Goal: Task Accomplishment & Management: Use online tool/utility

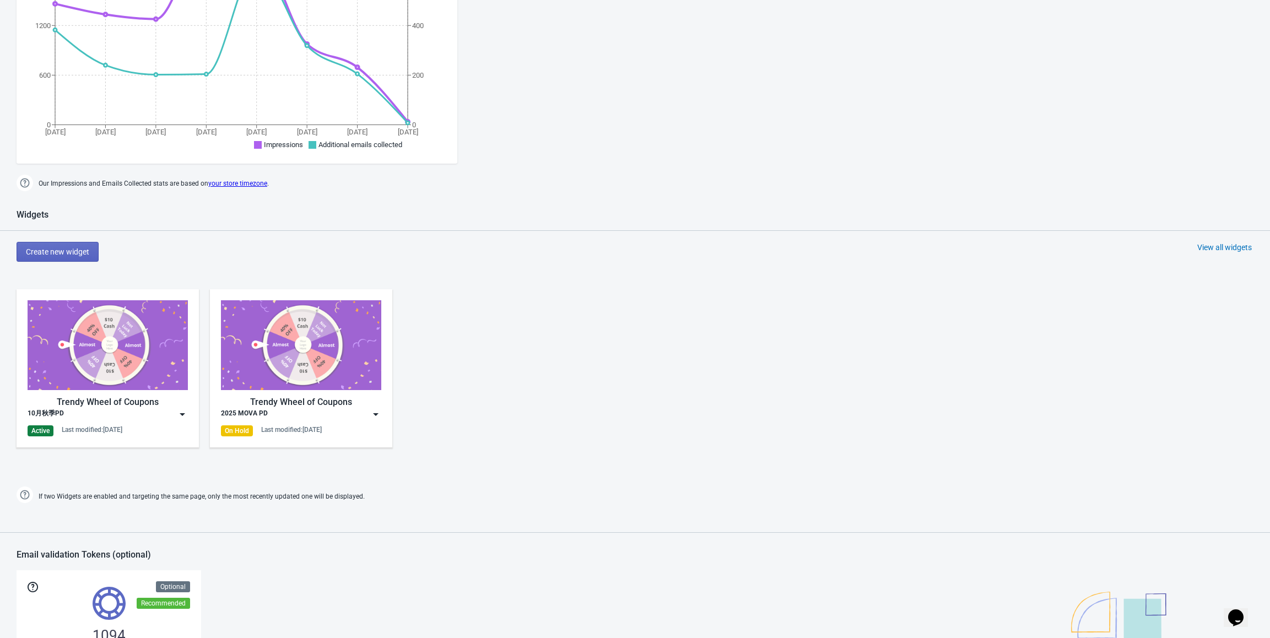
scroll to position [275, 0]
click at [182, 413] on img at bounding box center [182, 412] width 11 height 11
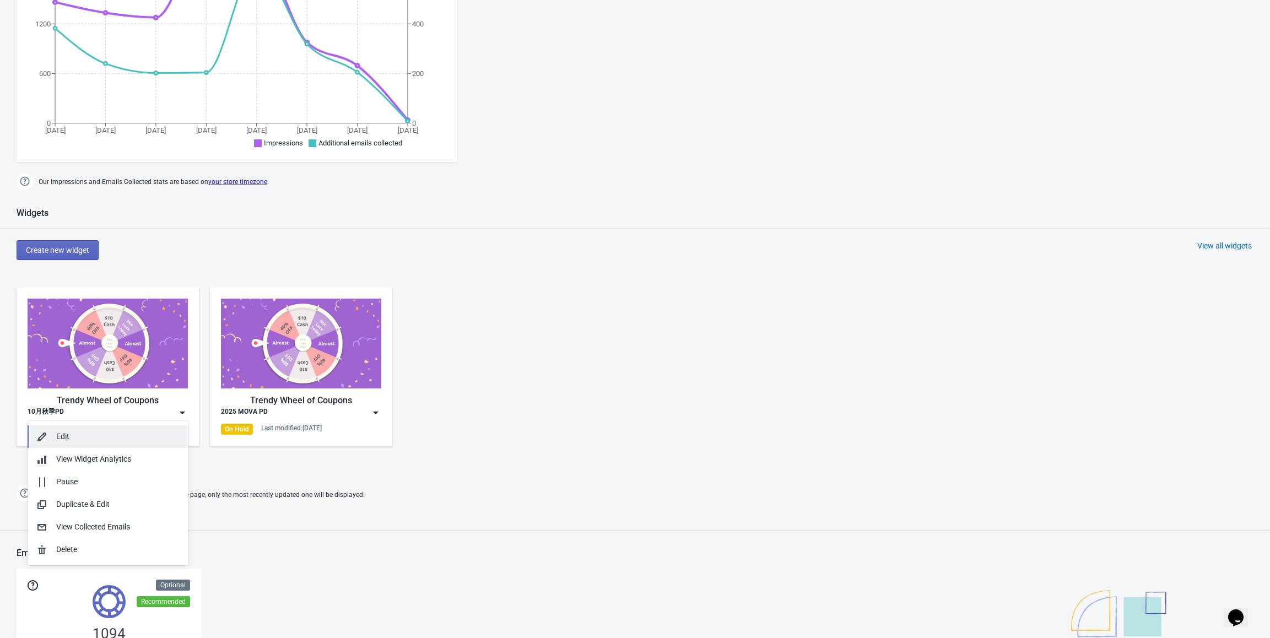
click at [145, 431] on div "Edit" at bounding box center [117, 437] width 123 height 12
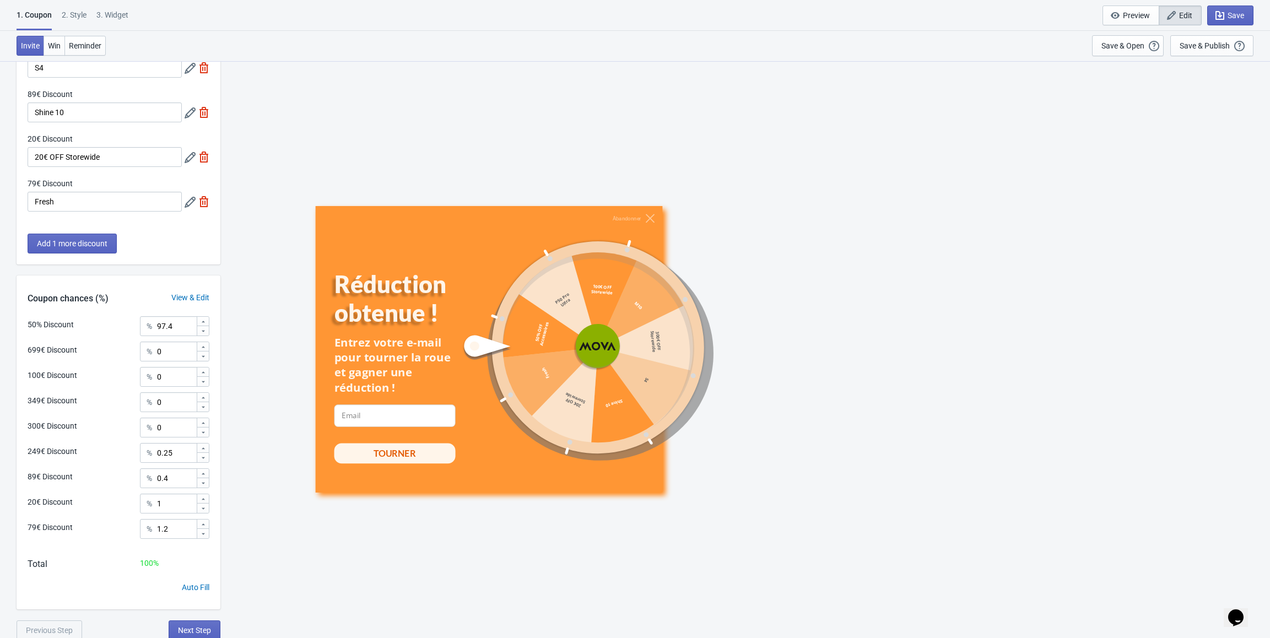
scroll to position [299, 0]
click at [76, 247] on button "Add 1 more discount" at bounding box center [72, 241] width 89 height 20
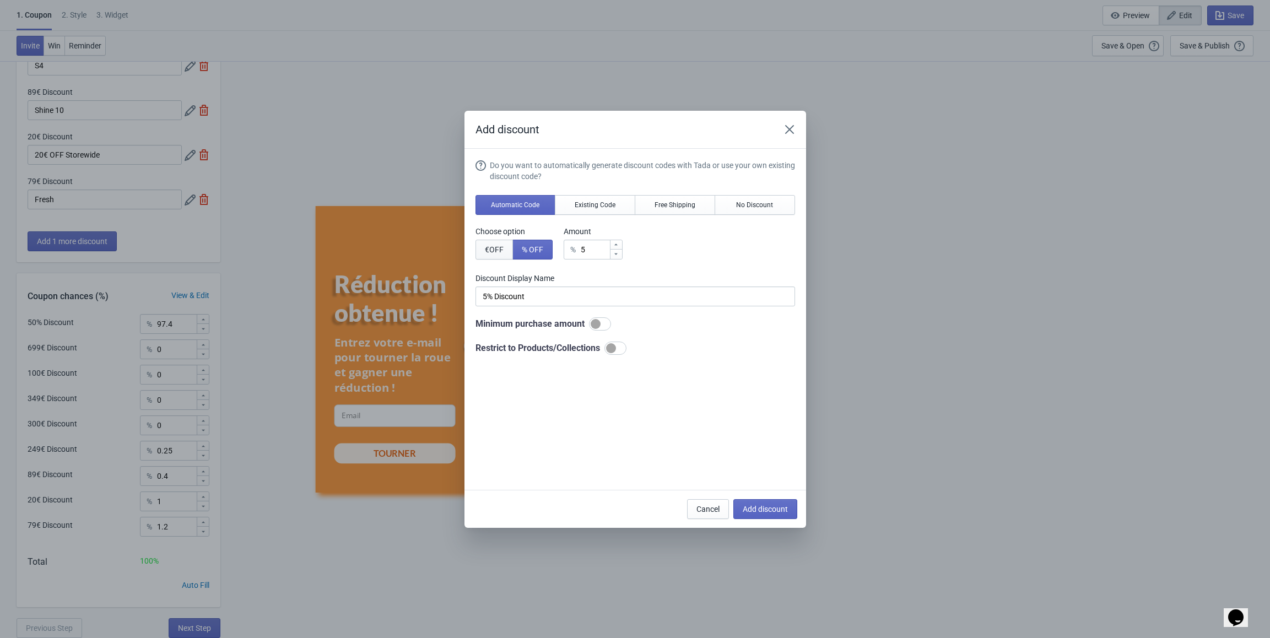
click at [495, 252] on span "€ OFF" at bounding box center [494, 249] width 19 height 9
type input "5€ Discount"
click at [606, 248] on input "5" at bounding box center [594, 250] width 30 height 20
type input "50"
type input "50€ Discount"
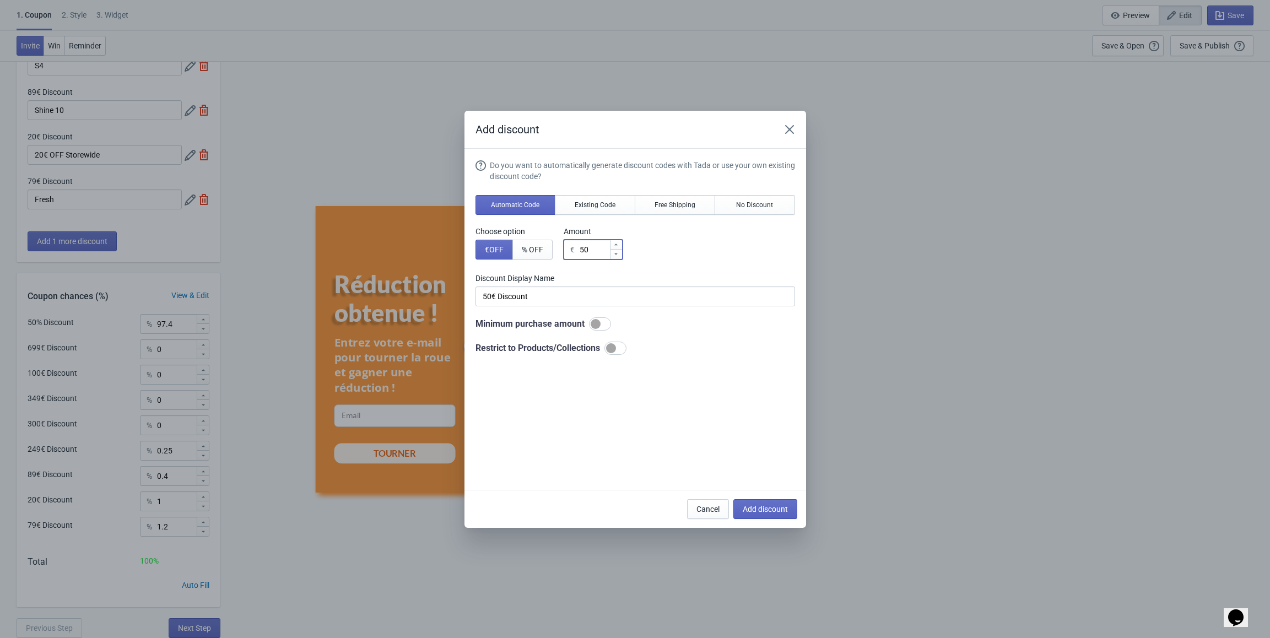
type input "50"
click at [556, 291] on input "50€ Discount" at bounding box center [635, 297] width 320 height 20
drag, startPoint x: 555, startPoint y: 293, endPoint x: 393, endPoint y: 294, distance: 162.0
click at [393, 294] on div "Add discount Do you want to automatically generate discount codes with Tada or …" at bounding box center [635, 319] width 1270 height 417
paste input "Bon de réduction de 50 € sur les tondeuses"
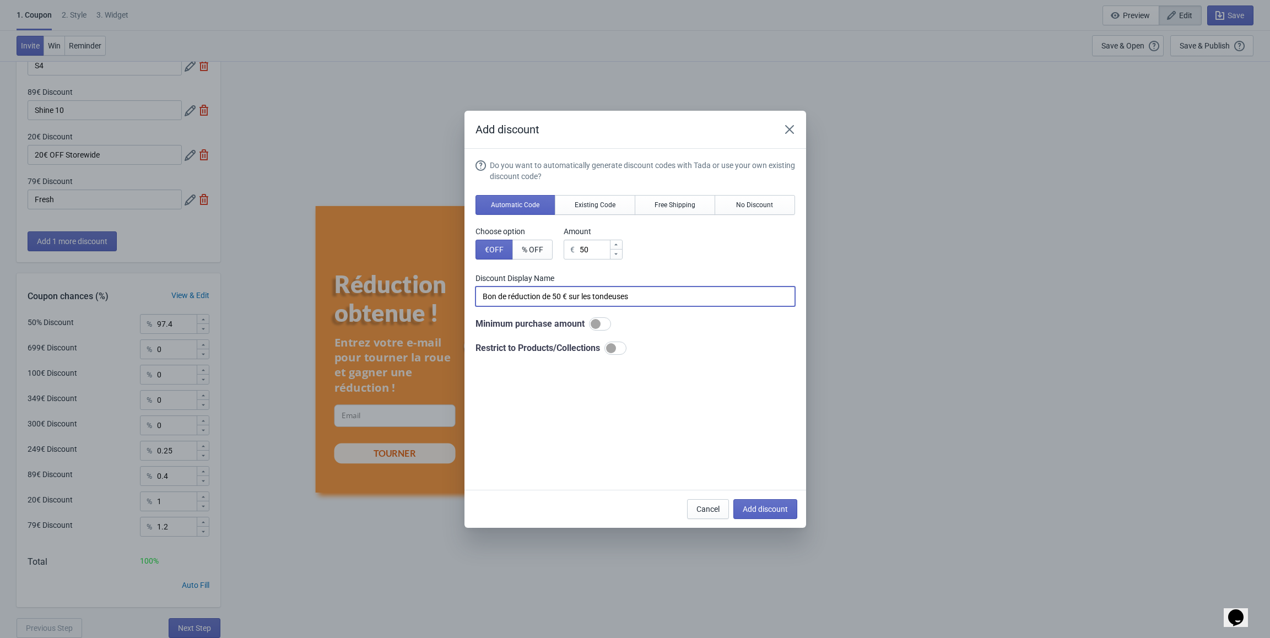
drag, startPoint x: 647, startPoint y: 294, endPoint x: 583, endPoint y: 295, distance: 63.9
click at [583, 295] on input "Bon de réduction de 50 € sur les tondeuses" at bounding box center [635, 297] width 320 height 20
click at [642, 289] on input "Bon de réduction de 50 € sur les tondeuses" at bounding box center [635, 297] width 320 height 20
drag, startPoint x: 652, startPoint y: 299, endPoint x: 348, endPoint y: 292, distance: 304.8
click at [348, 292] on div "Add discount Do you want to automatically generate discount codes with Tada or …" at bounding box center [635, 319] width 1270 height 417
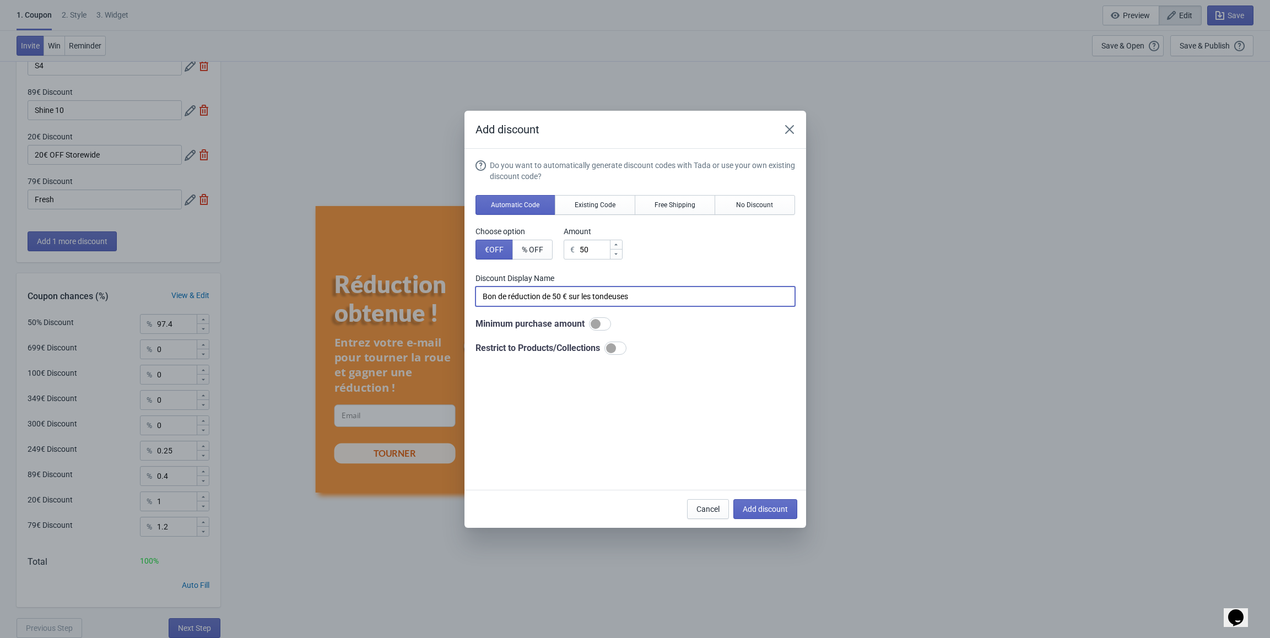
click at [604, 304] on input "Bon de réduction de 50 € sur les tondeuses" at bounding box center [635, 297] width 320 height 20
drag, startPoint x: 582, startPoint y: 294, endPoint x: 653, endPoint y: 295, distance: 71.1
click at [653, 295] on input "Bon de réduction de 50 € sur les tondeuses" at bounding box center [635, 297] width 320 height 20
paste input "Robot tondeuse"
drag, startPoint x: 667, startPoint y: 295, endPoint x: 387, endPoint y: 292, distance: 279.9
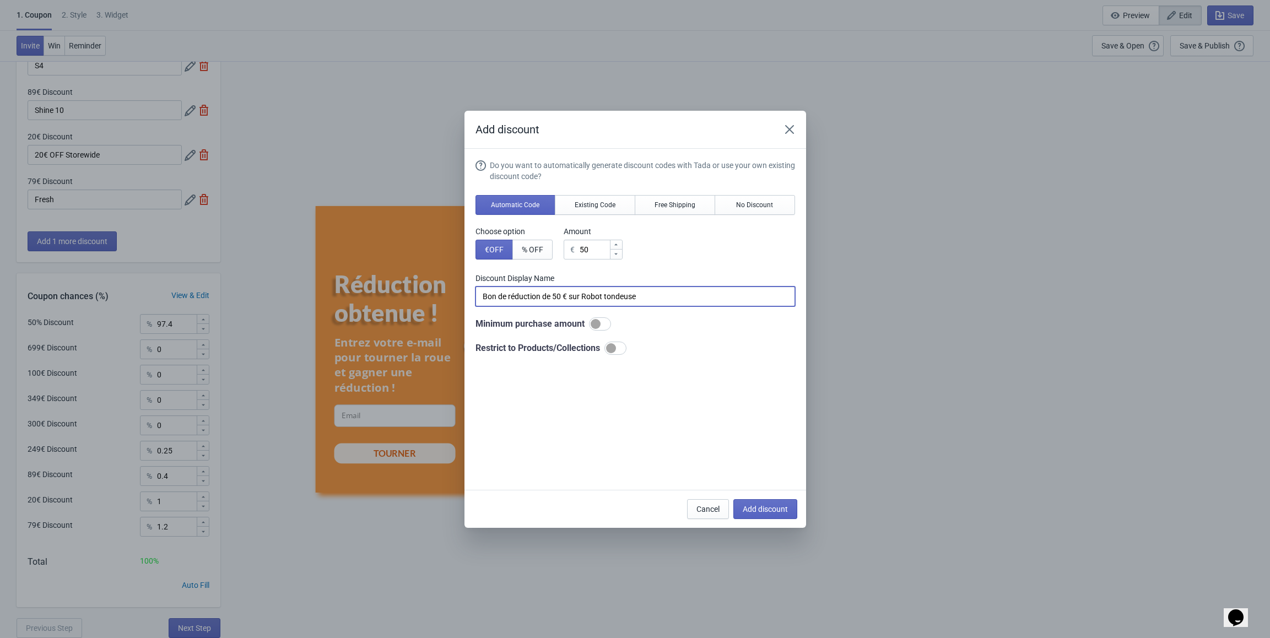
click at [387, 292] on div "Add discount Do you want to automatically generate discount codes with Tada or …" at bounding box center [635, 319] width 1270 height 417
type input "Bon de réduction de 50 € sur Robot tondeuse"
click at [710, 338] on div "Do you want to automatically generate discount codes with Tada or use your own …" at bounding box center [635, 257] width 320 height 195
click at [621, 350] on div at bounding box center [615, 348] width 22 height 13
checkbox input "true"
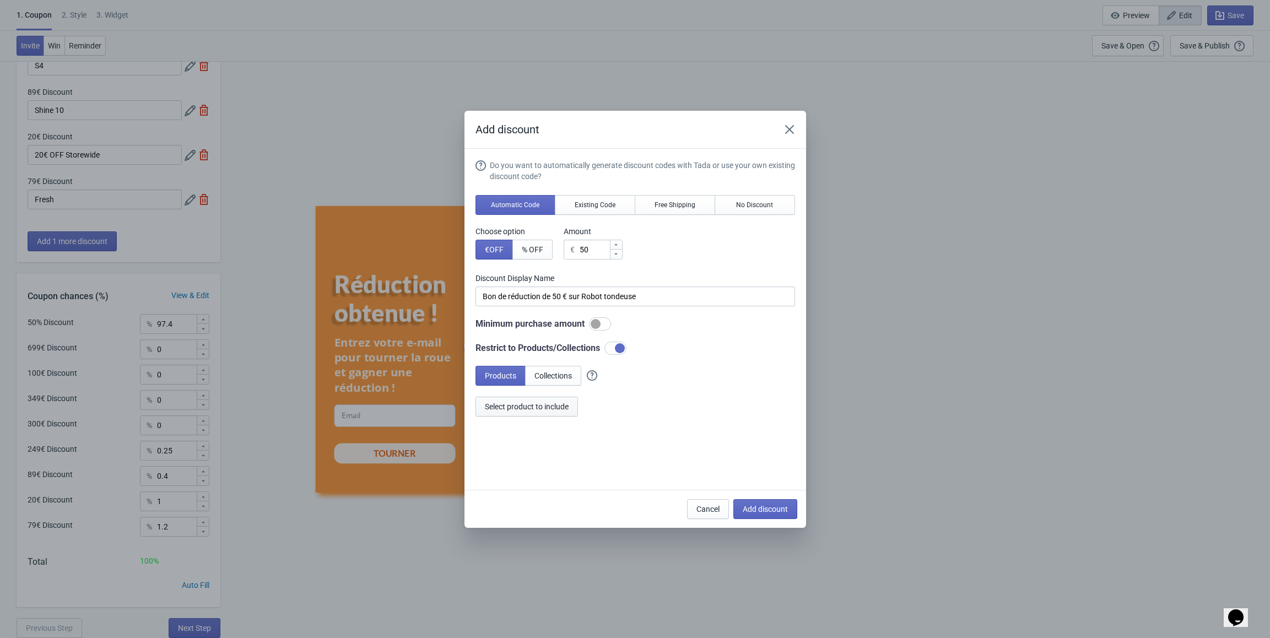
click at [548, 406] on span "Select product to include" at bounding box center [527, 406] width 84 height 9
click at [761, 510] on span "Add discount" at bounding box center [765, 509] width 45 height 9
type input "10"
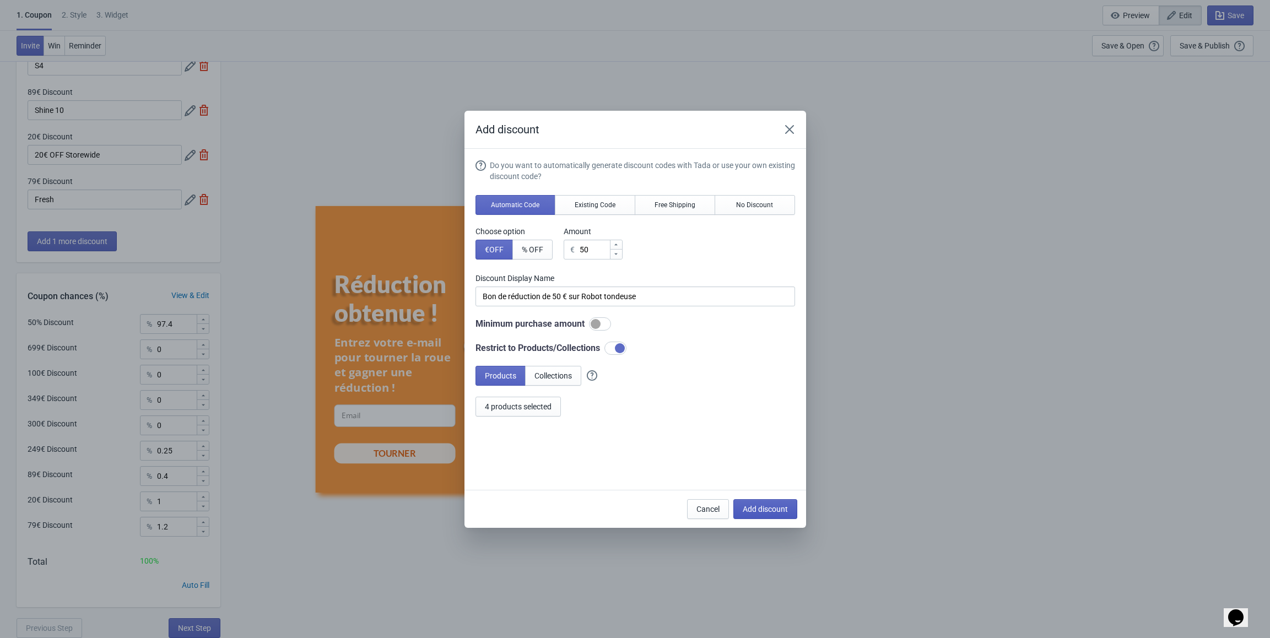
type input "10"
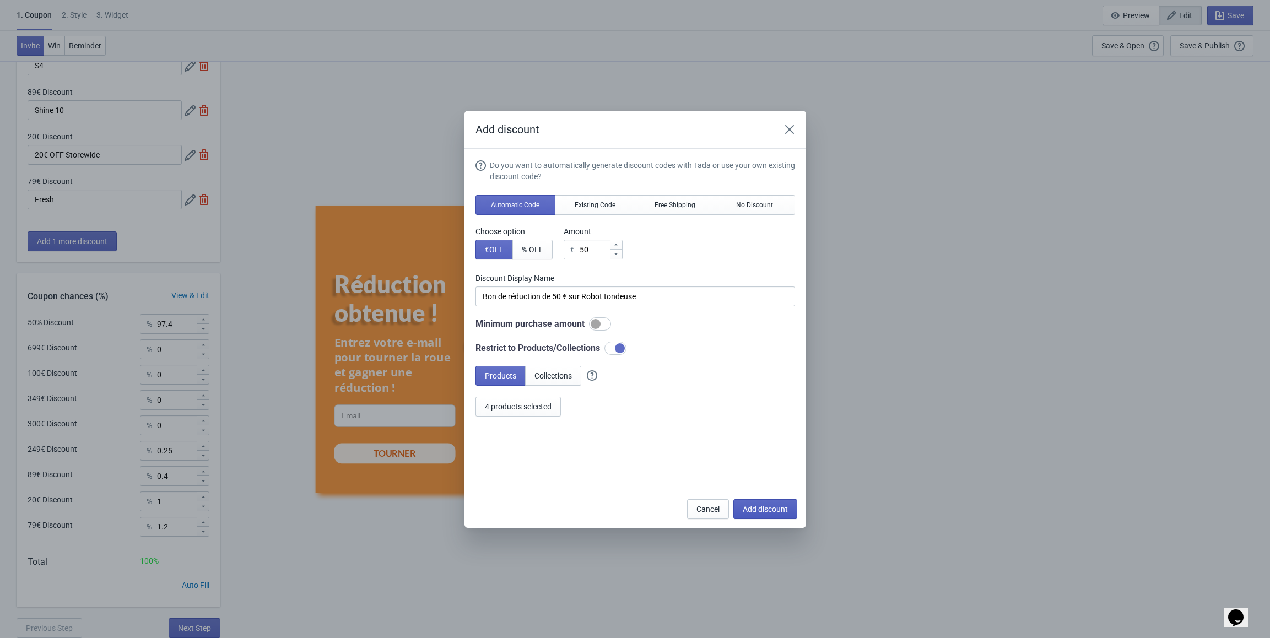
type input "10"
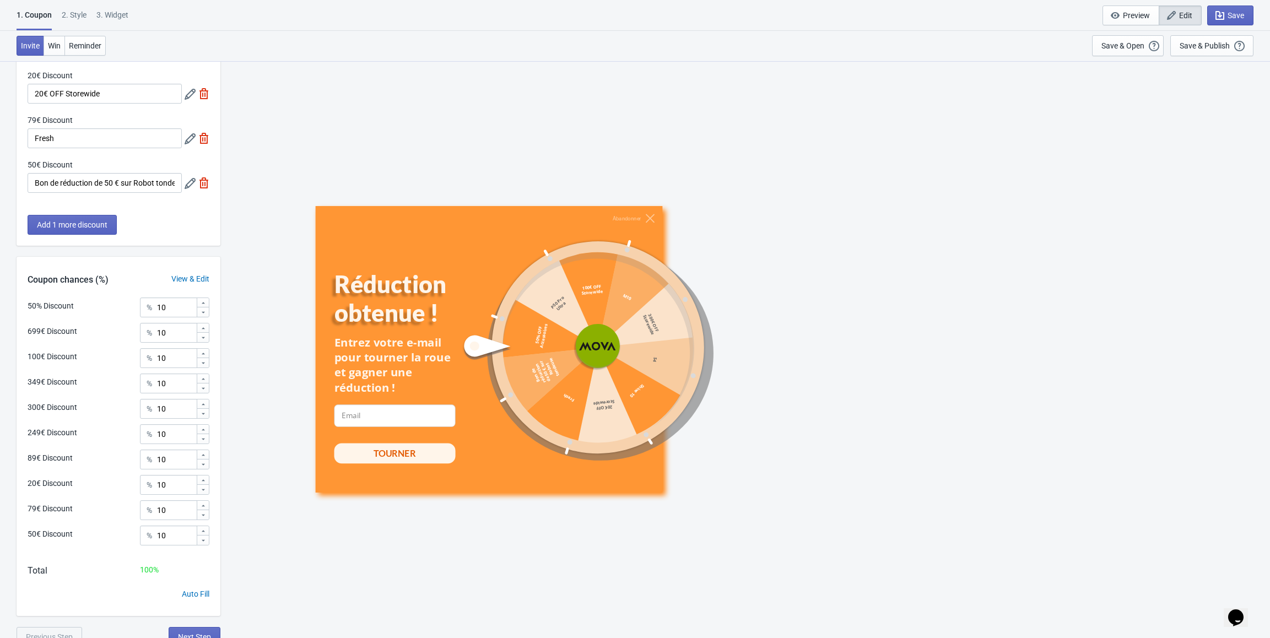
scroll to position [369, 0]
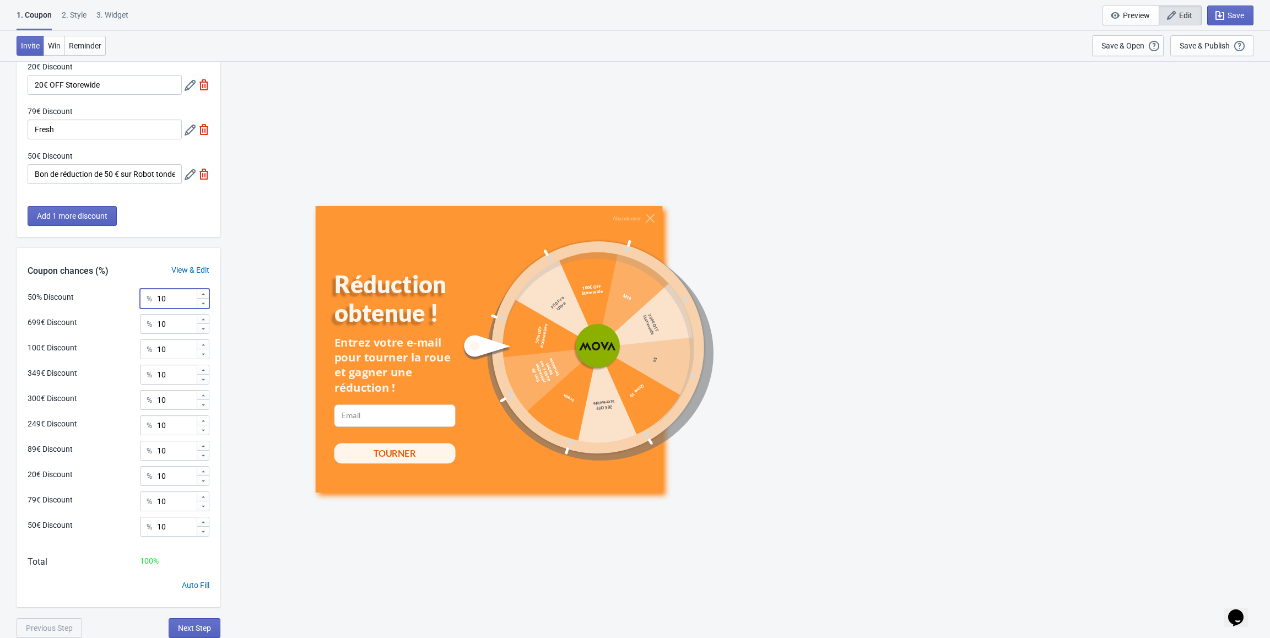
drag, startPoint x: 169, startPoint y: 294, endPoint x: 137, endPoint y: 295, distance: 31.4
click at [137, 295] on div "50% Discount % 10" at bounding box center [119, 296] width 182 height 14
paste input "95.2"
type input "95.2"
drag, startPoint x: 166, startPoint y: 321, endPoint x: 143, endPoint y: 322, distance: 23.7
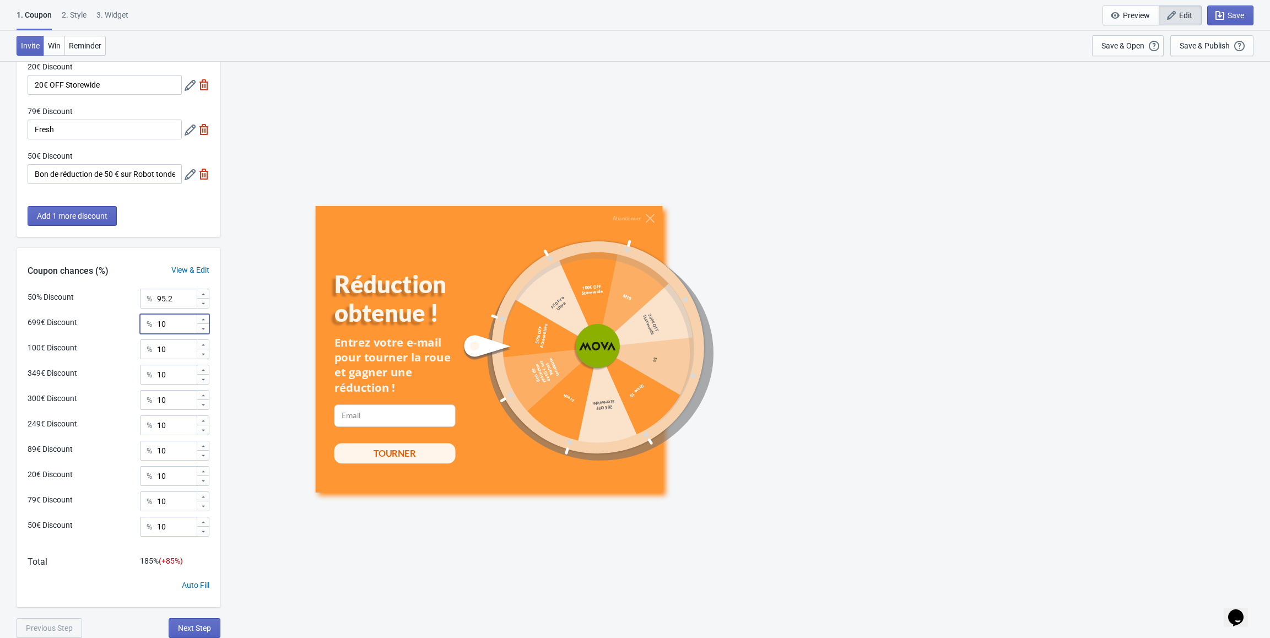
click at [143, 322] on div "% 10" at bounding box center [174, 324] width 69 height 20
paste input "0.1"
type input "0.1"
drag, startPoint x: 174, startPoint y: 354, endPoint x: 149, endPoint y: 354, distance: 24.8
click at [149, 354] on div "% 10" at bounding box center [174, 349] width 69 height 20
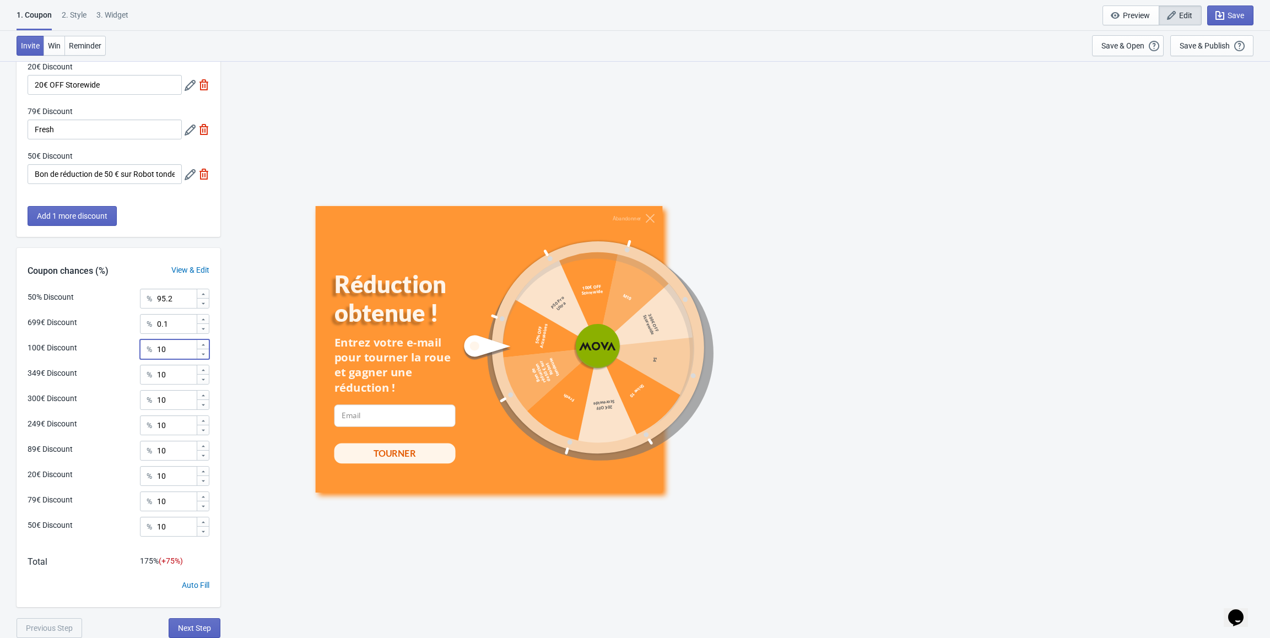
paste input "0.5"
type input "0.5"
drag, startPoint x: 166, startPoint y: 373, endPoint x: 148, endPoint y: 373, distance: 18.7
click at [148, 373] on div "% 10" at bounding box center [174, 375] width 69 height 20
paste input "0.2"
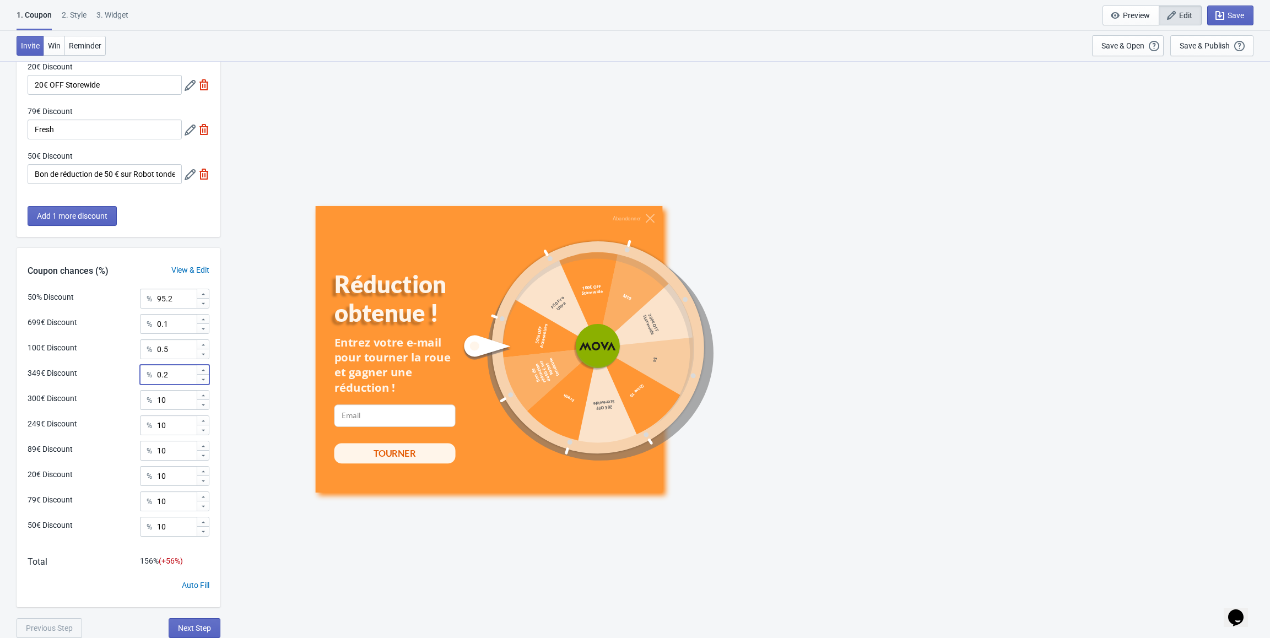
type input "0.2"
drag, startPoint x: 164, startPoint y: 403, endPoint x: 147, endPoint y: 403, distance: 17.1
click at [147, 403] on div "% 10" at bounding box center [174, 400] width 69 height 20
paste input "0.2"
type input "0.2"
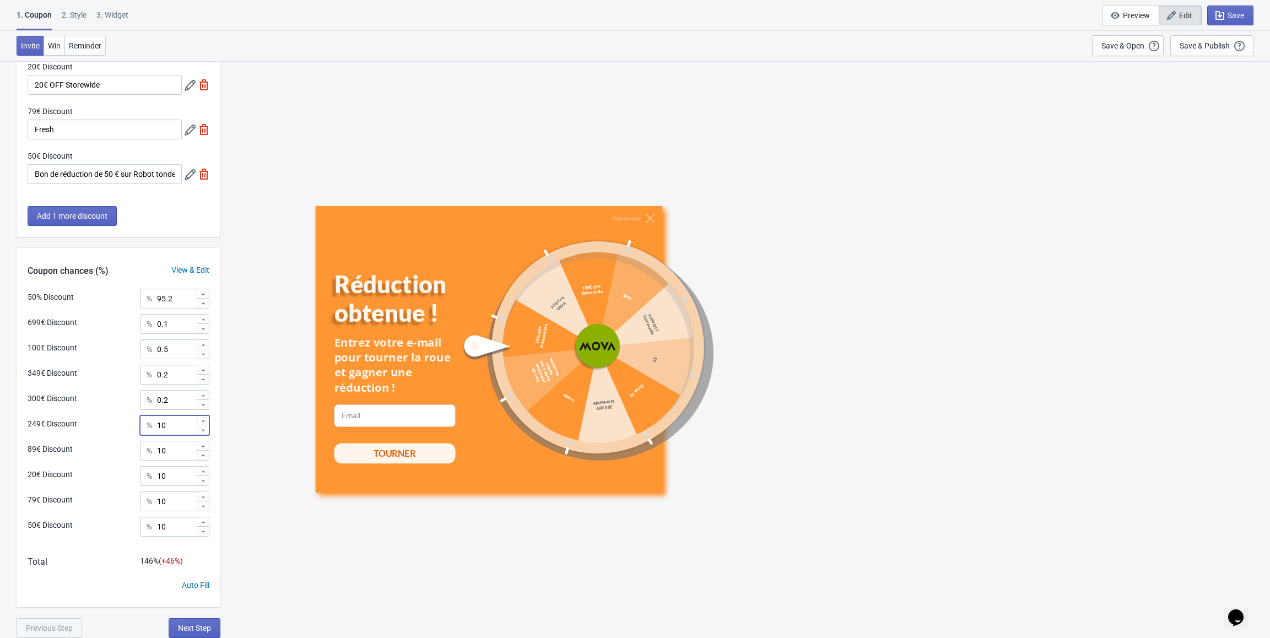
drag, startPoint x: 179, startPoint y: 425, endPoint x: 143, endPoint y: 425, distance: 35.8
click at [143, 425] on div "% 10" at bounding box center [174, 425] width 69 height 20
paste input "0.3"
type input "0.3"
drag, startPoint x: 161, startPoint y: 448, endPoint x: 145, endPoint y: 448, distance: 16.5
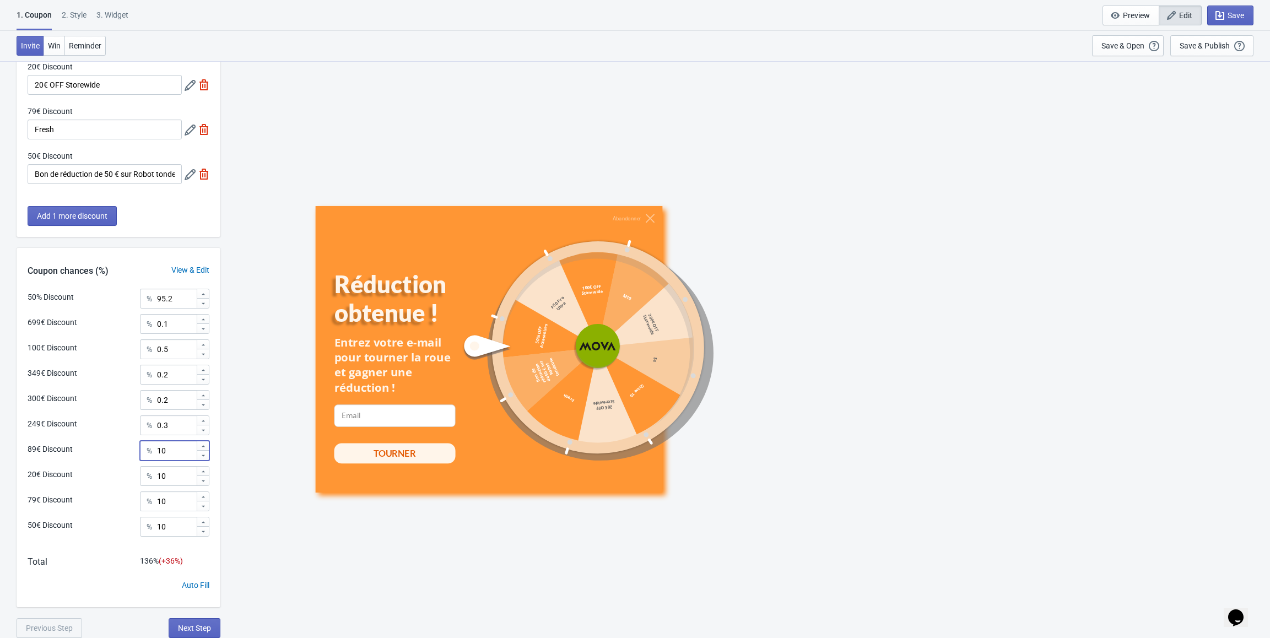
click at [145, 448] on div "% 10" at bounding box center [174, 451] width 69 height 20
paste input "0.4"
type input "0.4"
drag, startPoint x: 165, startPoint y: 475, endPoint x: 144, endPoint y: 475, distance: 20.9
click at [144, 475] on div "% 10" at bounding box center [174, 476] width 69 height 20
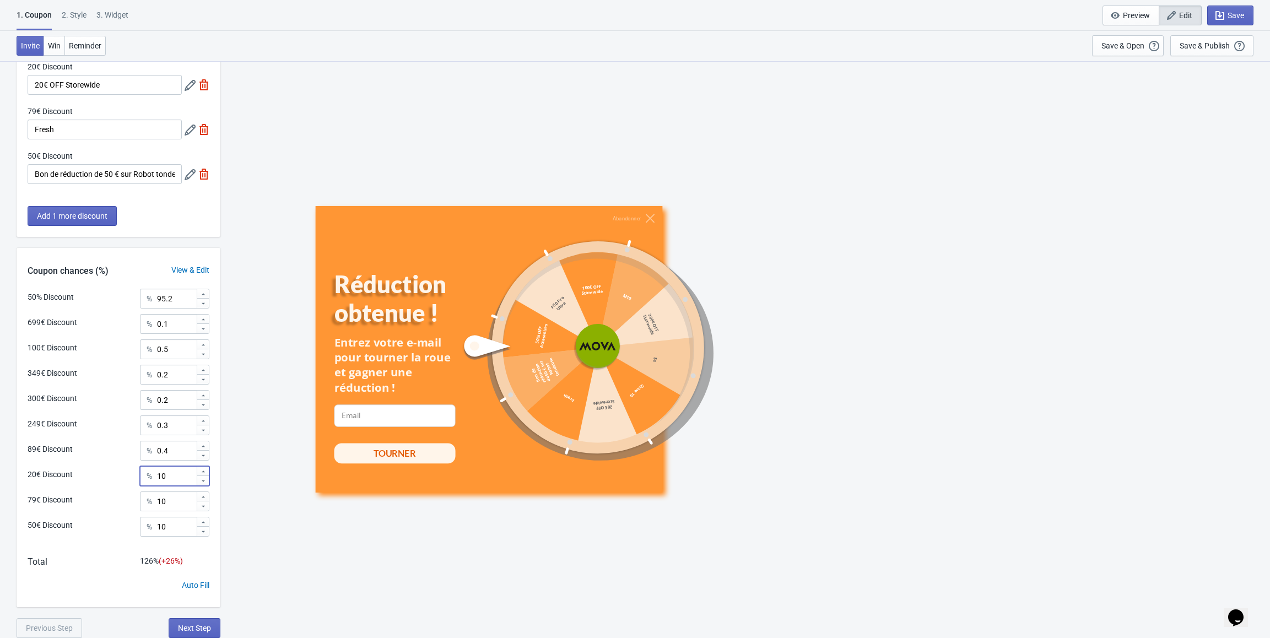
paste input "2.1"
type input "2.1"
drag, startPoint x: 166, startPoint y: 499, endPoint x: 148, endPoint y: 499, distance: 18.2
click at [148, 499] on div "% 10" at bounding box center [174, 501] width 69 height 20
paste input "0.8"
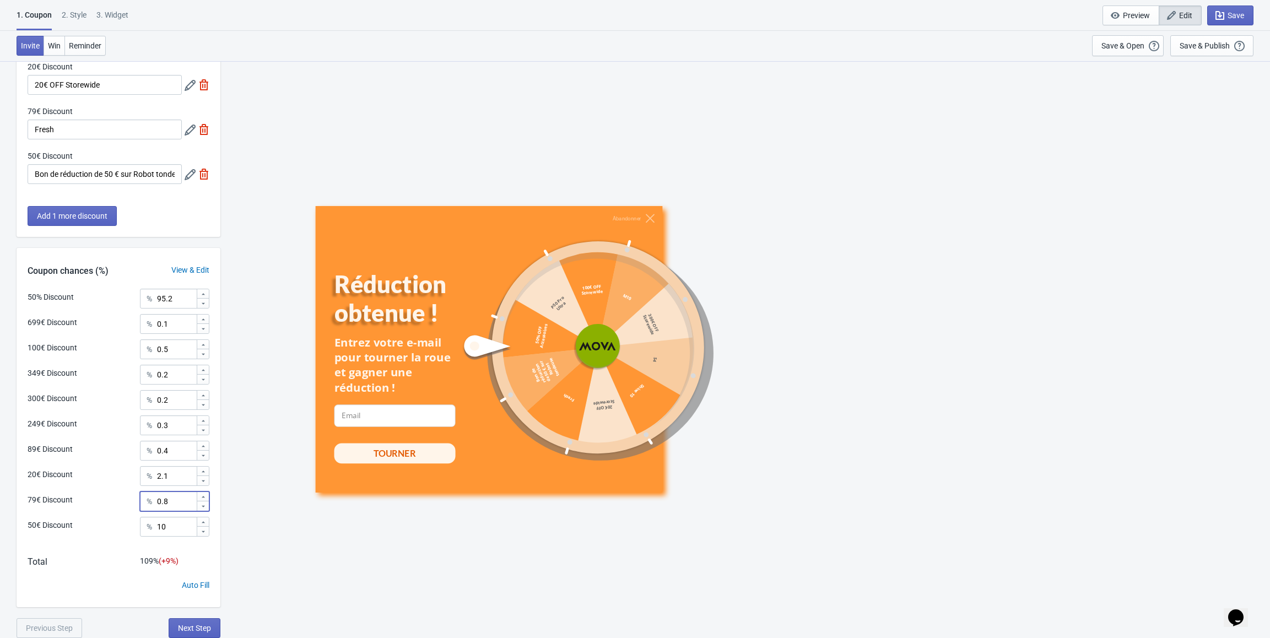
type input "0.8"
drag, startPoint x: 149, startPoint y: 528, endPoint x: 134, endPoint y: 528, distance: 14.9
click at [134, 528] on div "50€ Discount % 10" at bounding box center [119, 531] width 182 height 28
paste input "number"
type input "1"
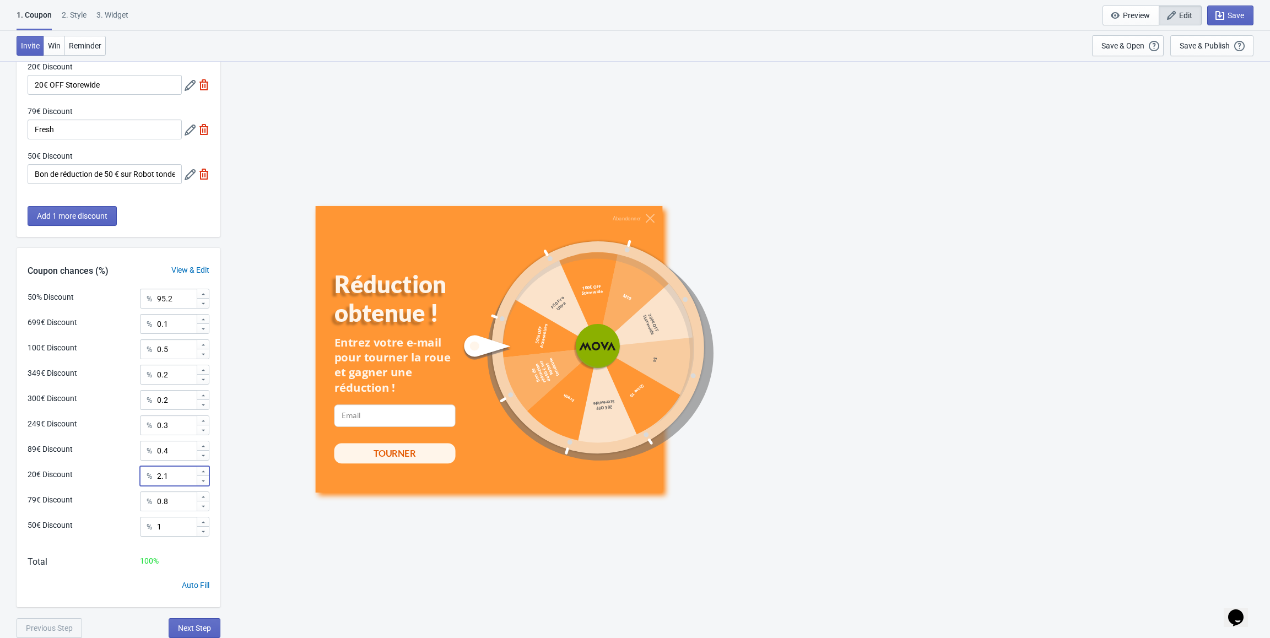
click at [155, 477] on div "% 2.1" at bounding box center [174, 476] width 69 height 20
click at [193, 473] on input "2.1" at bounding box center [176, 476] width 40 height 20
drag, startPoint x: 167, startPoint y: 474, endPoint x: 121, endPoint y: 476, distance: 46.3
click at [121, 476] on div "20€ Discount % 2.1" at bounding box center [119, 473] width 182 height 14
type input "1"
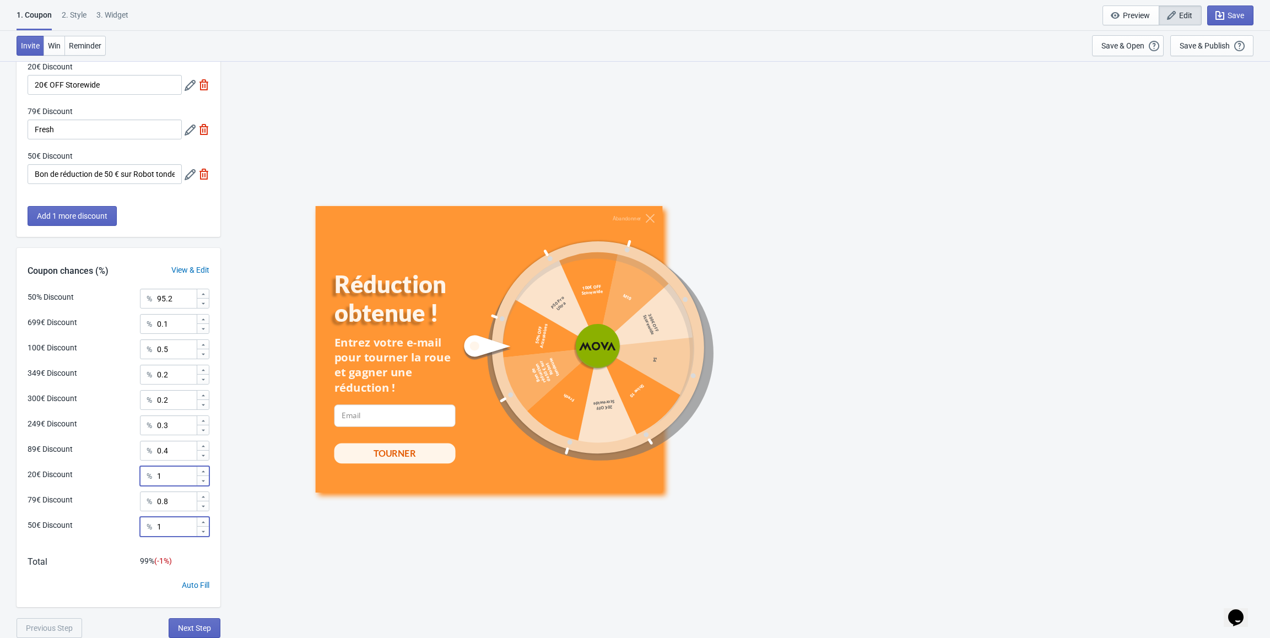
click at [159, 528] on input "1" at bounding box center [176, 527] width 40 height 20
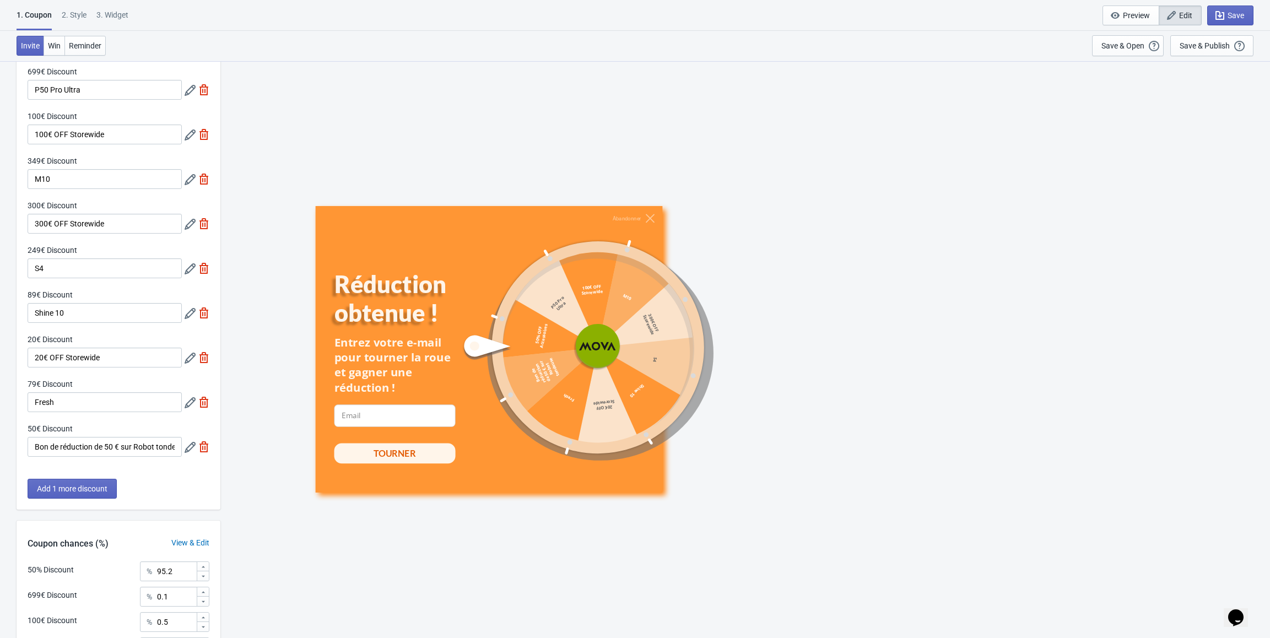
scroll to position [94, 0]
type input "2.1"
click at [1234, 13] on span "Save" at bounding box center [1236, 15] width 17 height 9
